Goal: Check status

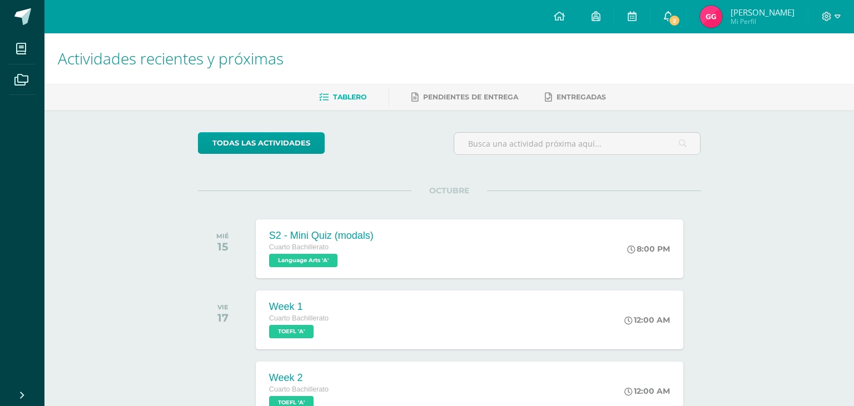
click at [673, 17] on span "2" at bounding box center [674, 20] width 12 height 12
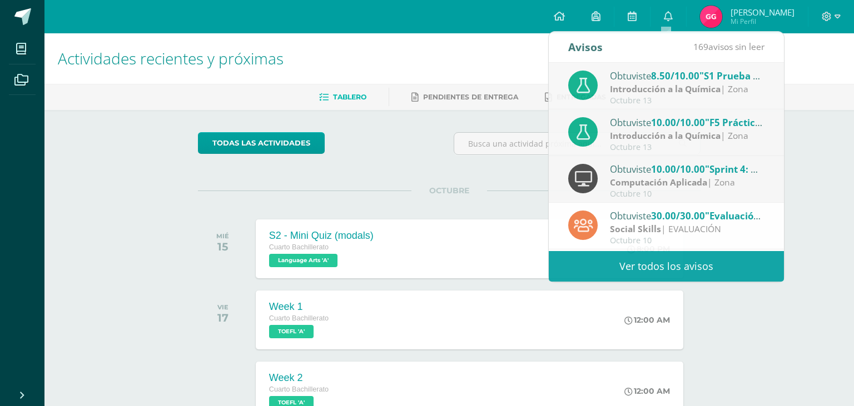
click at [716, 12] on img at bounding box center [711, 17] width 22 height 22
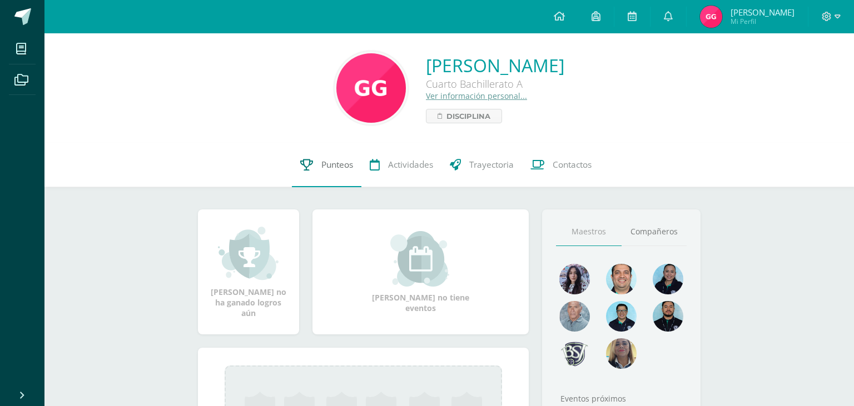
click at [313, 166] on link "Punteos" at bounding box center [326, 165] width 69 height 44
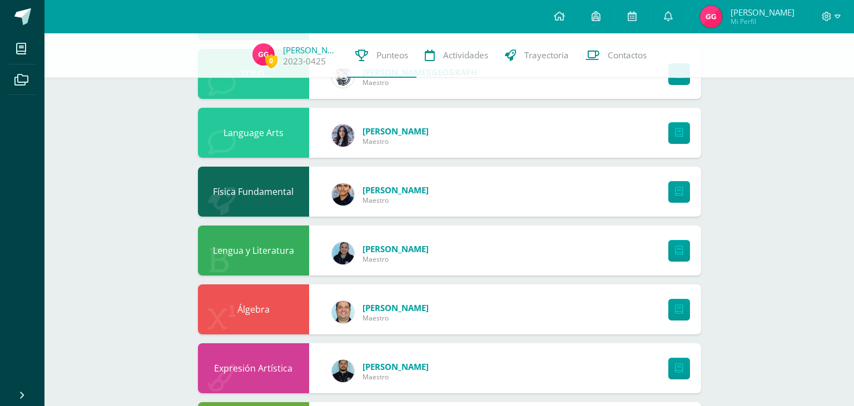
scroll to position [303, 0]
